Goal: Find specific page/section: Find specific page/section

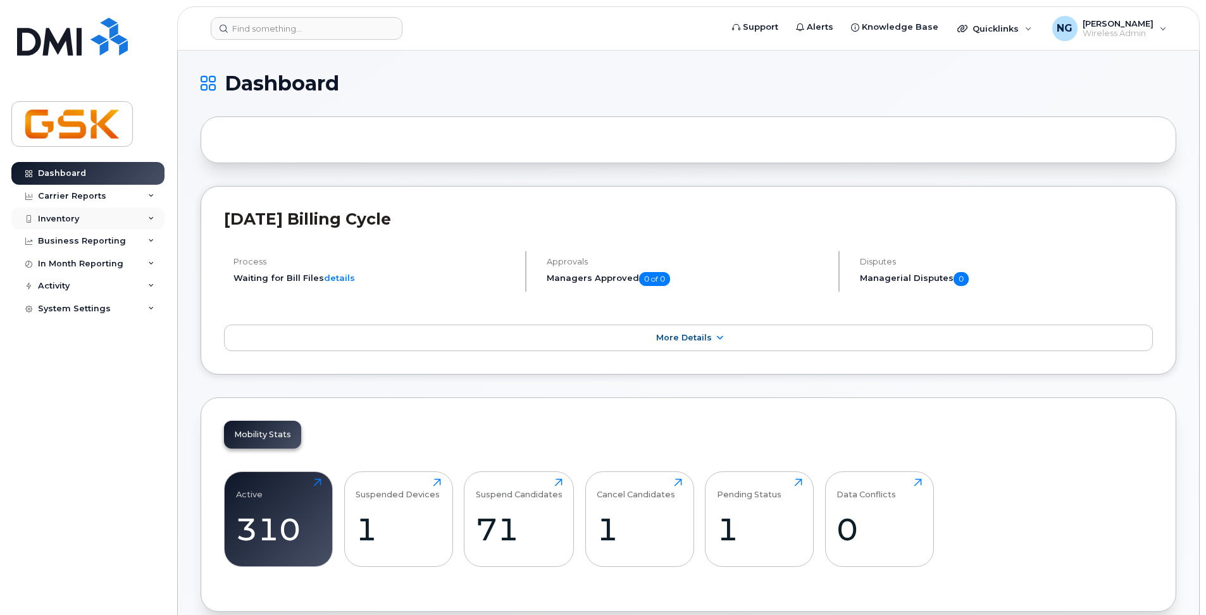
click at [54, 215] on div "Inventory" at bounding box center [58, 219] width 41 height 10
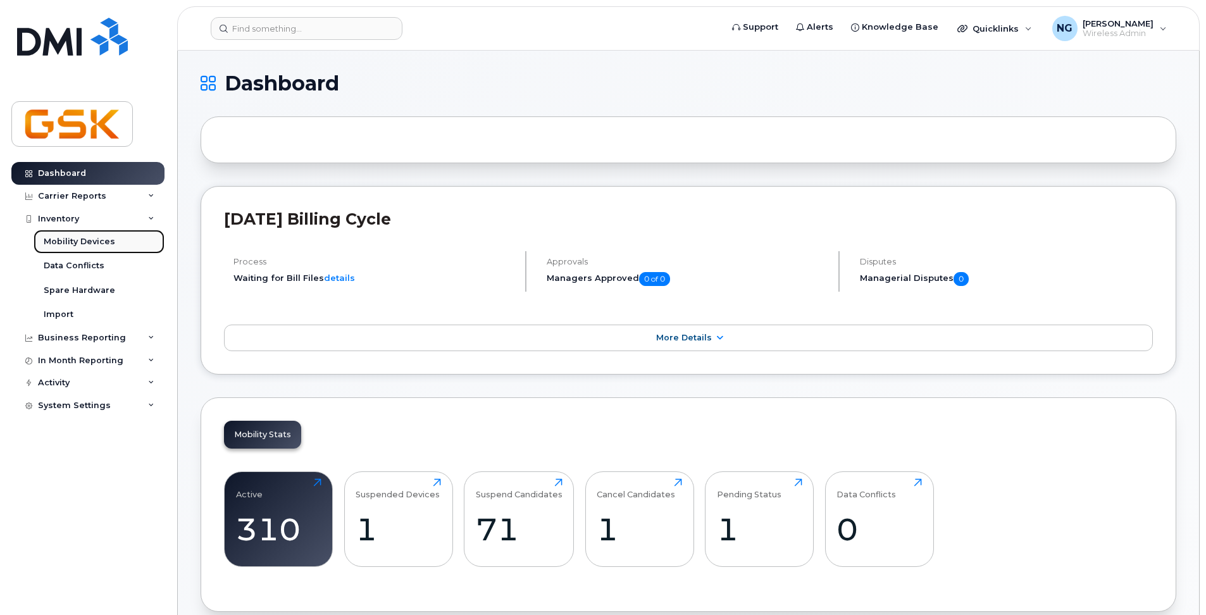
click at [62, 238] on div "Mobility Devices" at bounding box center [80, 241] width 72 height 11
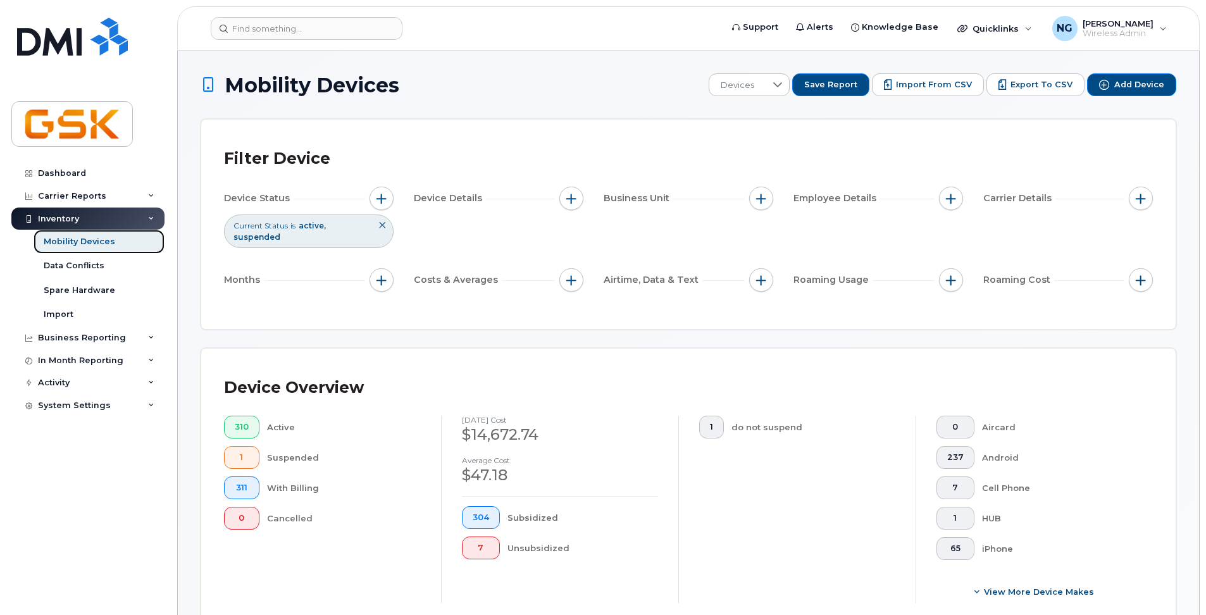
scroll to position [87, 0]
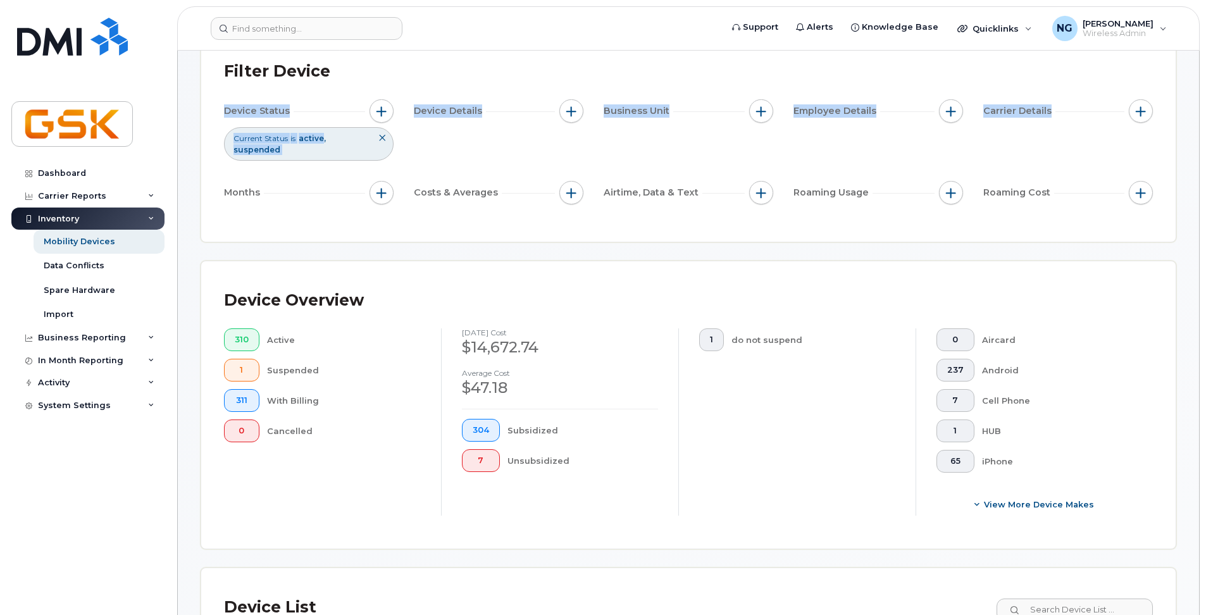
drag, startPoint x: 1206, startPoint y: 73, endPoint x: 1210, endPoint y: 97, distance: 23.7
drag, startPoint x: 1210, startPoint y: 97, endPoint x: 1191, endPoint y: 127, distance: 35.0
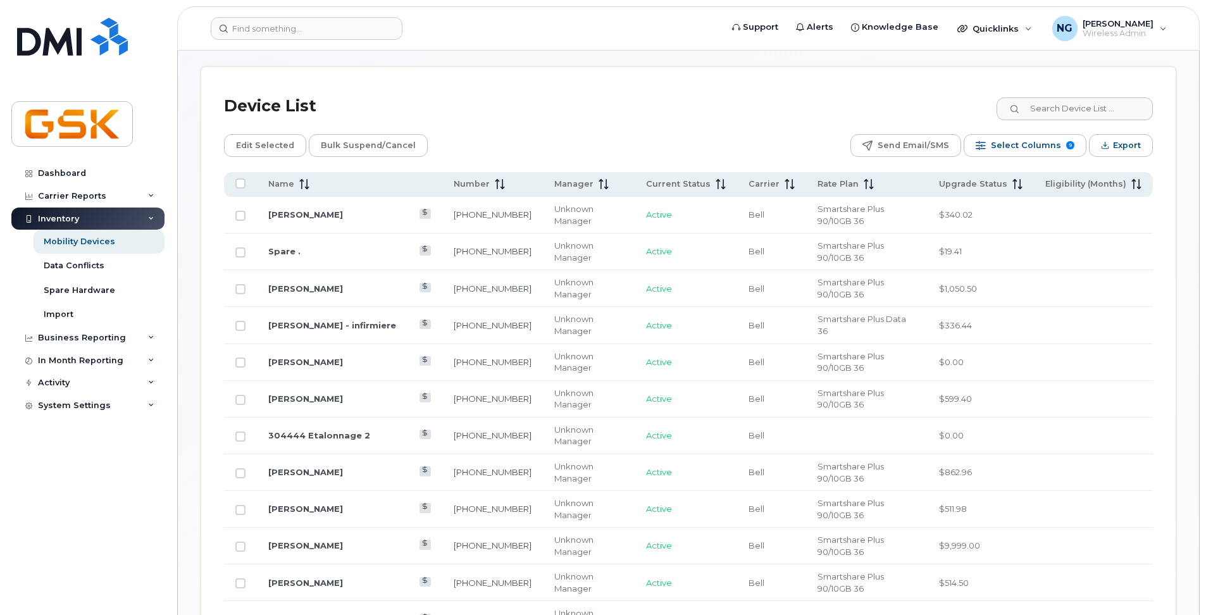
scroll to position [607, 0]
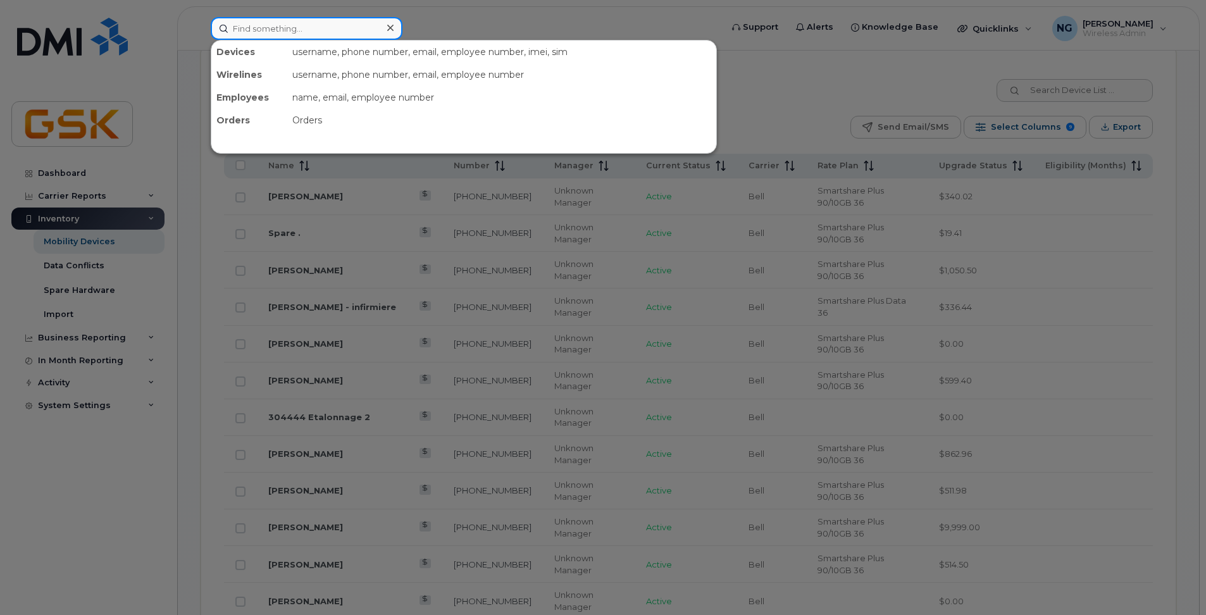
click at [337, 21] on input at bounding box center [307, 28] width 192 height 23
click at [330, 20] on input at bounding box center [307, 28] width 192 height 23
click at [320, 29] on input at bounding box center [307, 28] width 192 height 23
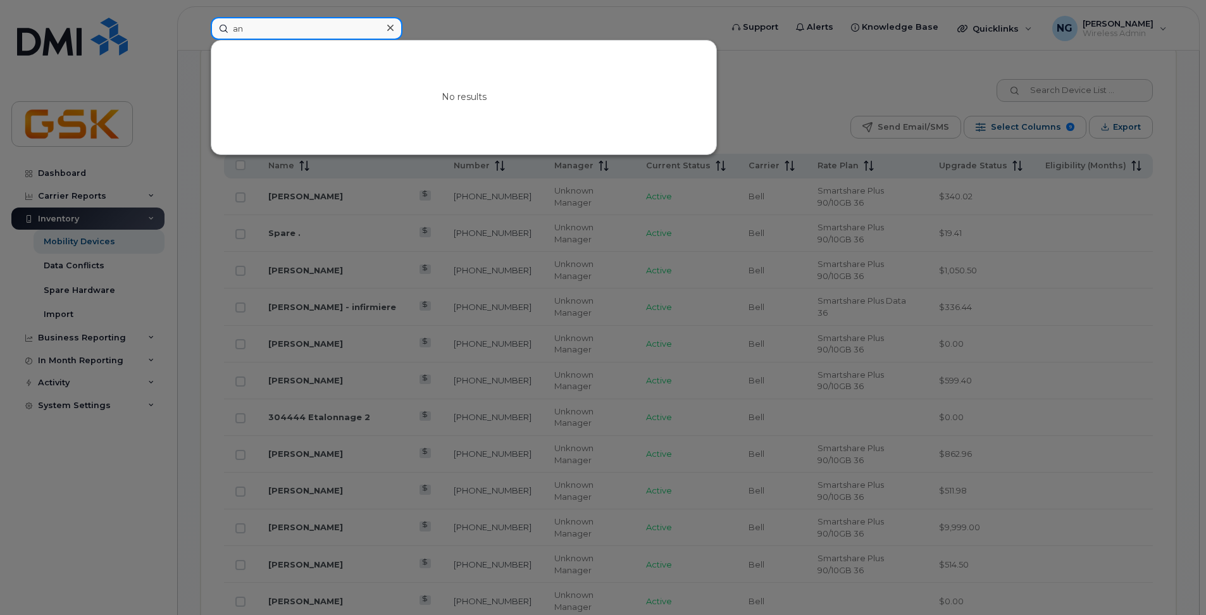
type input "a"
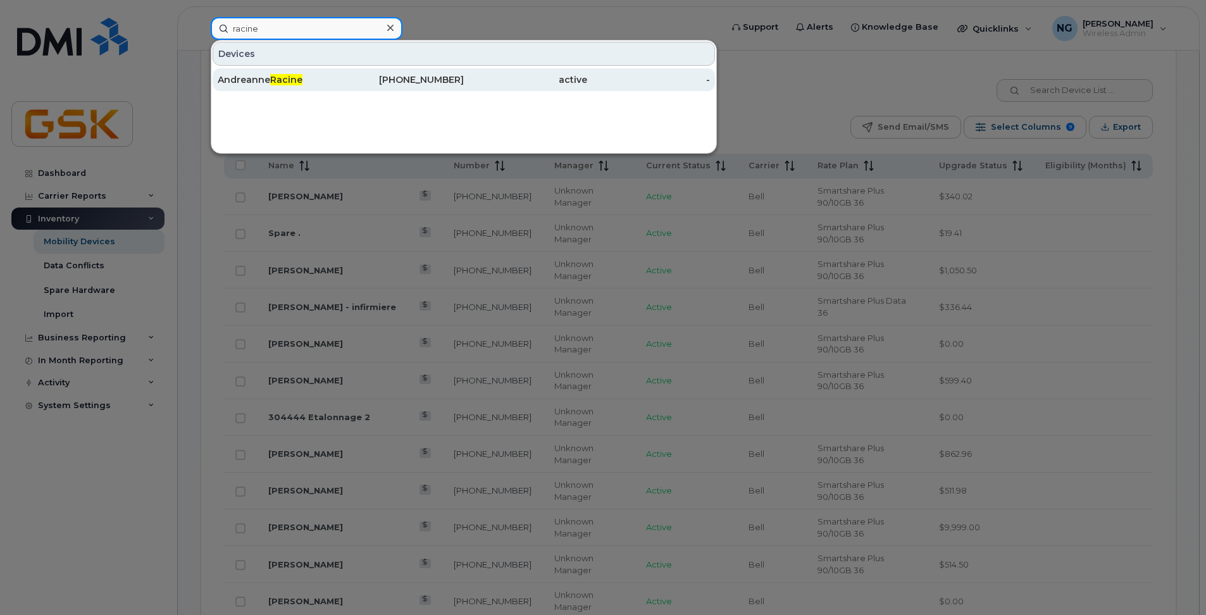
type input "racine"
click at [288, 70] on div "[PERSON_NAME]" at bounding box center [279, 79] width 123 height 23
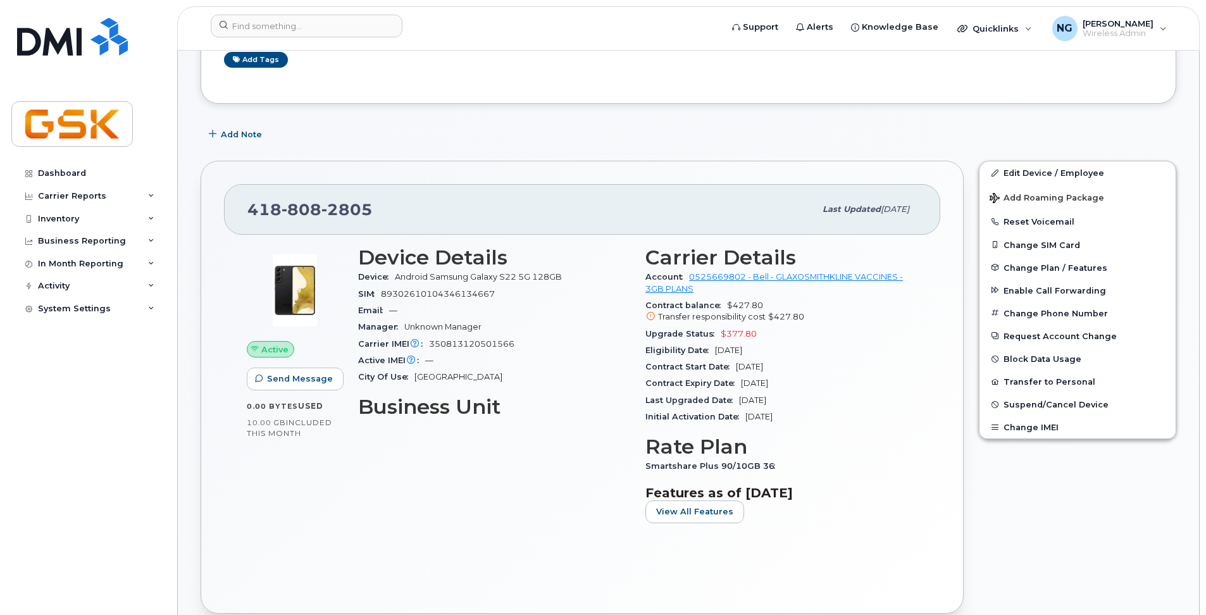
scroll to position [190, 0]
